Goal: Task Accomplishment & Management: Complete application form

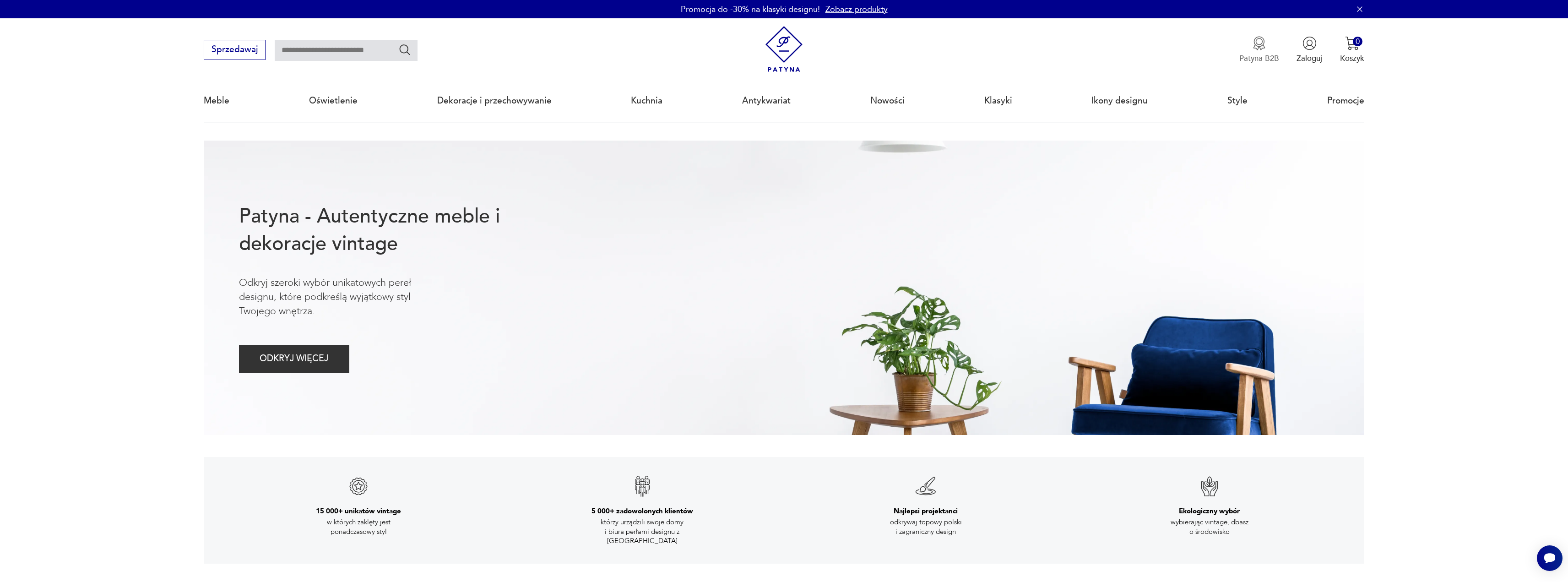
click at [1264, 52] on button "Patyna B2B" at bounding box center [1259, 49] width 40 height 27
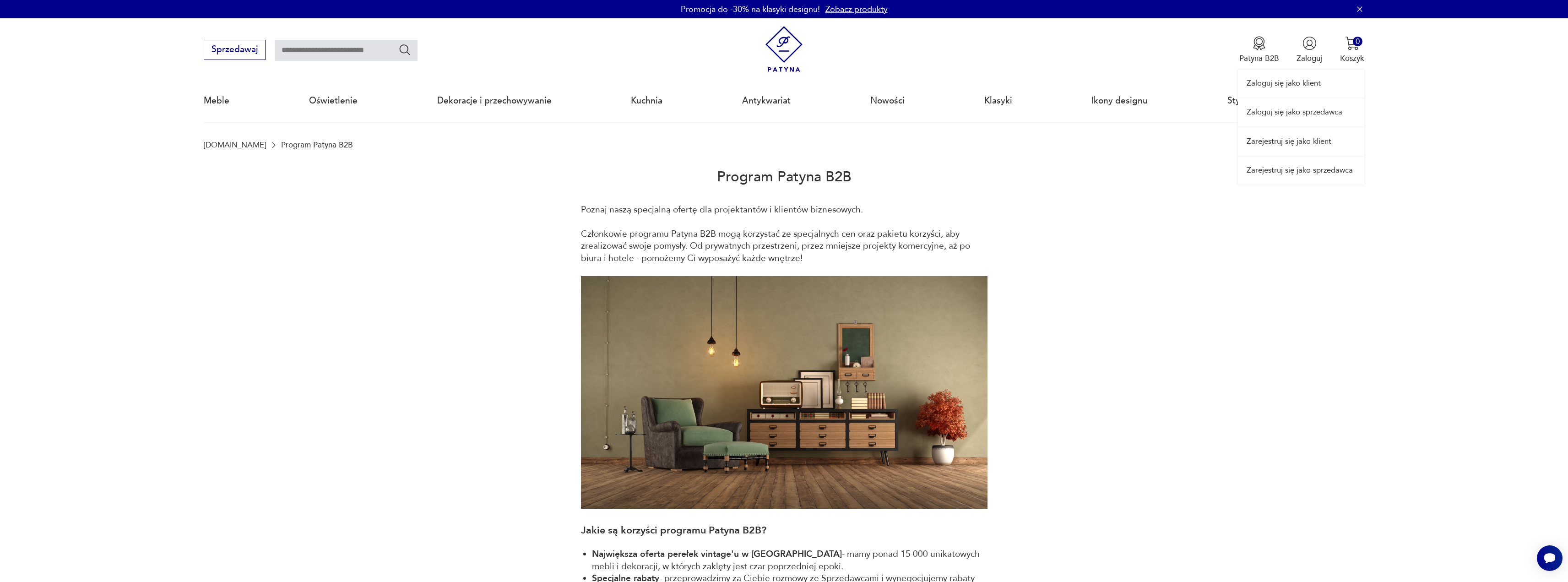
click at [1300, 166] on link "Zarejestruj się jako sprzedawca" at bounding box center [1301, 170] width 127 height 28
click at [1307, 49] on div "Zaloguj się jako klient Zaloguj się jako sprzedawca Zarejestruj się jako klient…" at bounding box center [1301, 101] width 127 height 166
click at [1305, 60] on div "Zaloguj się jako klient Zaloguj się jako sprzedawca Zarejestruj się jako klient…" at bounding box center [1301, 101] width 127 height 166
click at [1300, 117] on link "Zaloguj się jako sprzedawca" at bounding box center [1301, 113] width 127 height 28
